Goal: Use online tool/utility: Utilize a website feature to perform a specific function

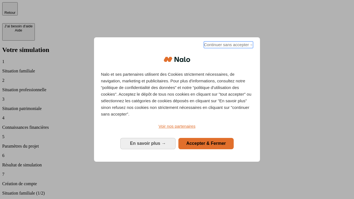
click at [228, 46] on span "Continuer sans accepter →" at bounding box center [228, 44] width 49 height 7
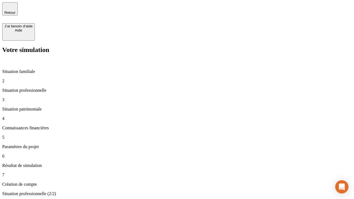
type input "30 000"
type input "1 000"
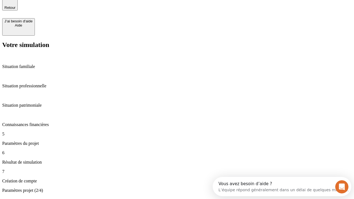
type input "40"
type input "200 000"
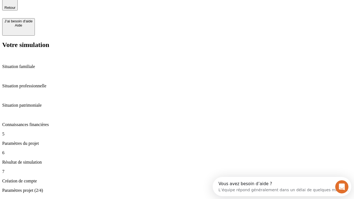
type input "640"
